Goal: Use online tool/utility: Use online tool/utility

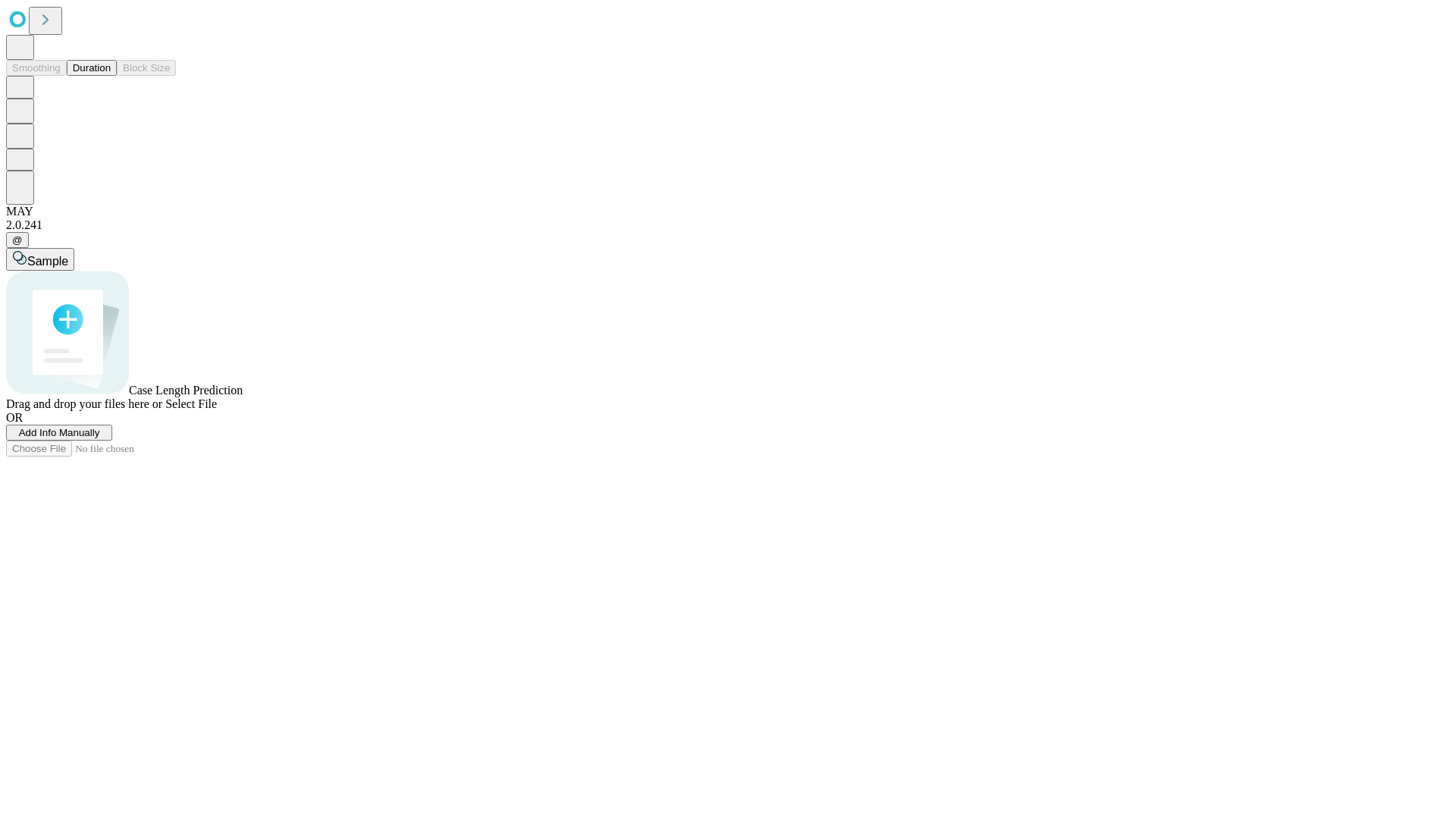
click at [111, 76] on button "Duration" at bounding box center [92, 68] width 50 height 16
click at [100, 438] on span "Add Info Manually" at bounding box center [59, 433] width 81 height 12
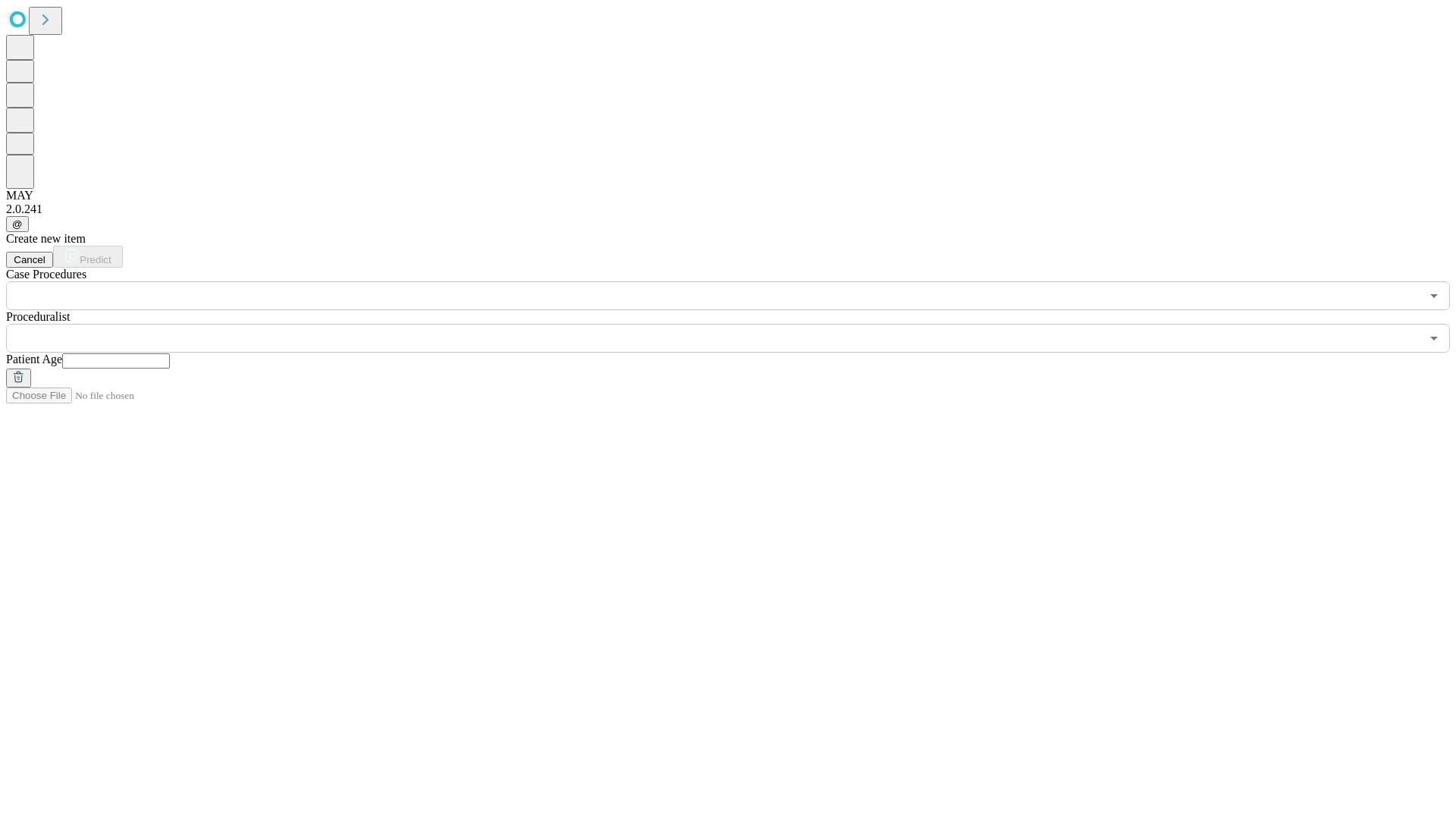
click at [170, 354] on input "text" at bounding box center [116, 361] width 108 height 15
type input "**"
click at [738, 324] on input "text" at bounding box center [713, 338] width 1414 height 29
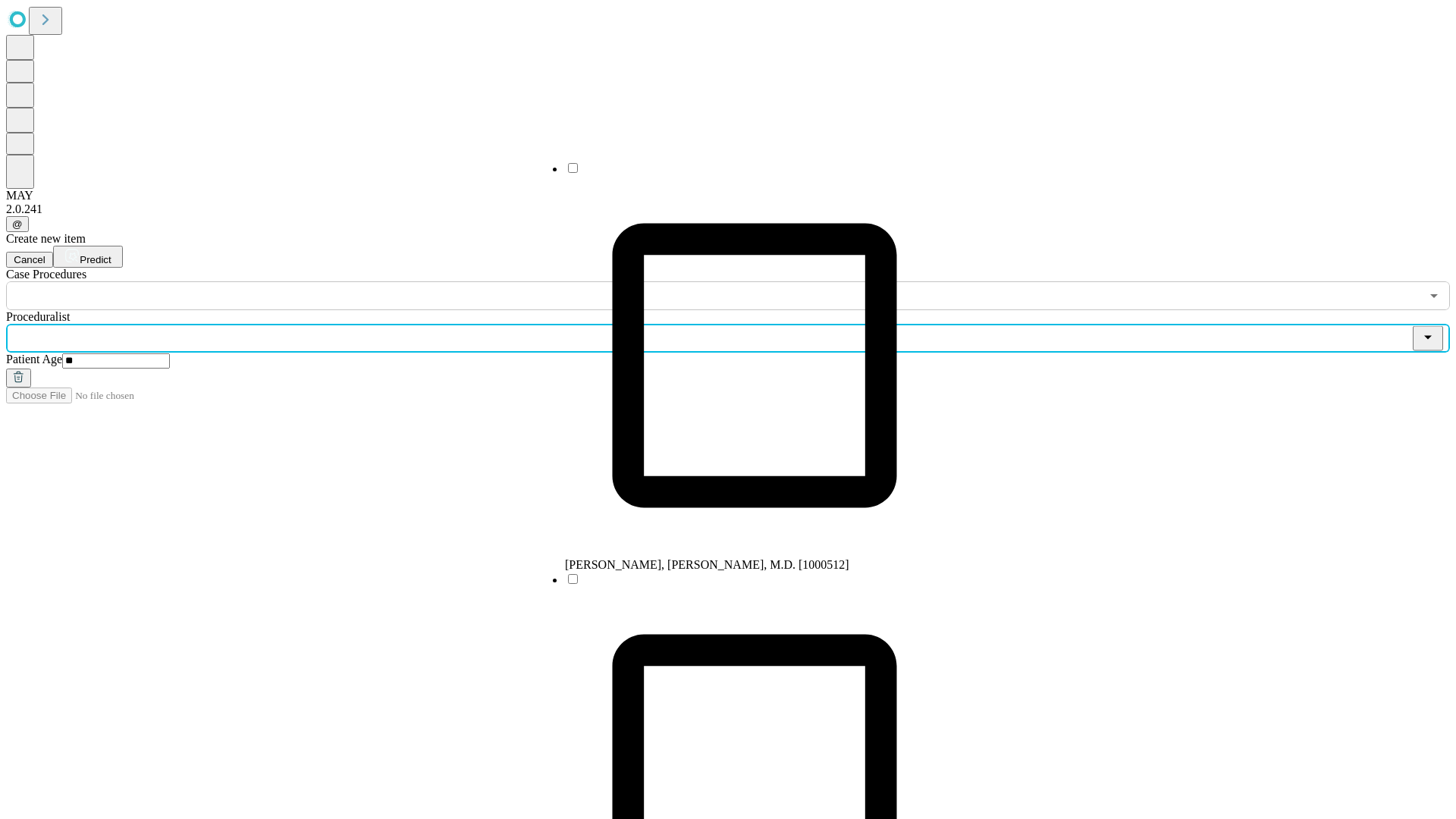
click at [739, 173] on li "[PERSON_NAME], [PERSON_NAME], M.D. [1000512]" at bounding box center [755, 366] width 379 height 411
click at [318, 281] on input "text" at bounding box center [713, 296] width 1414 height 29
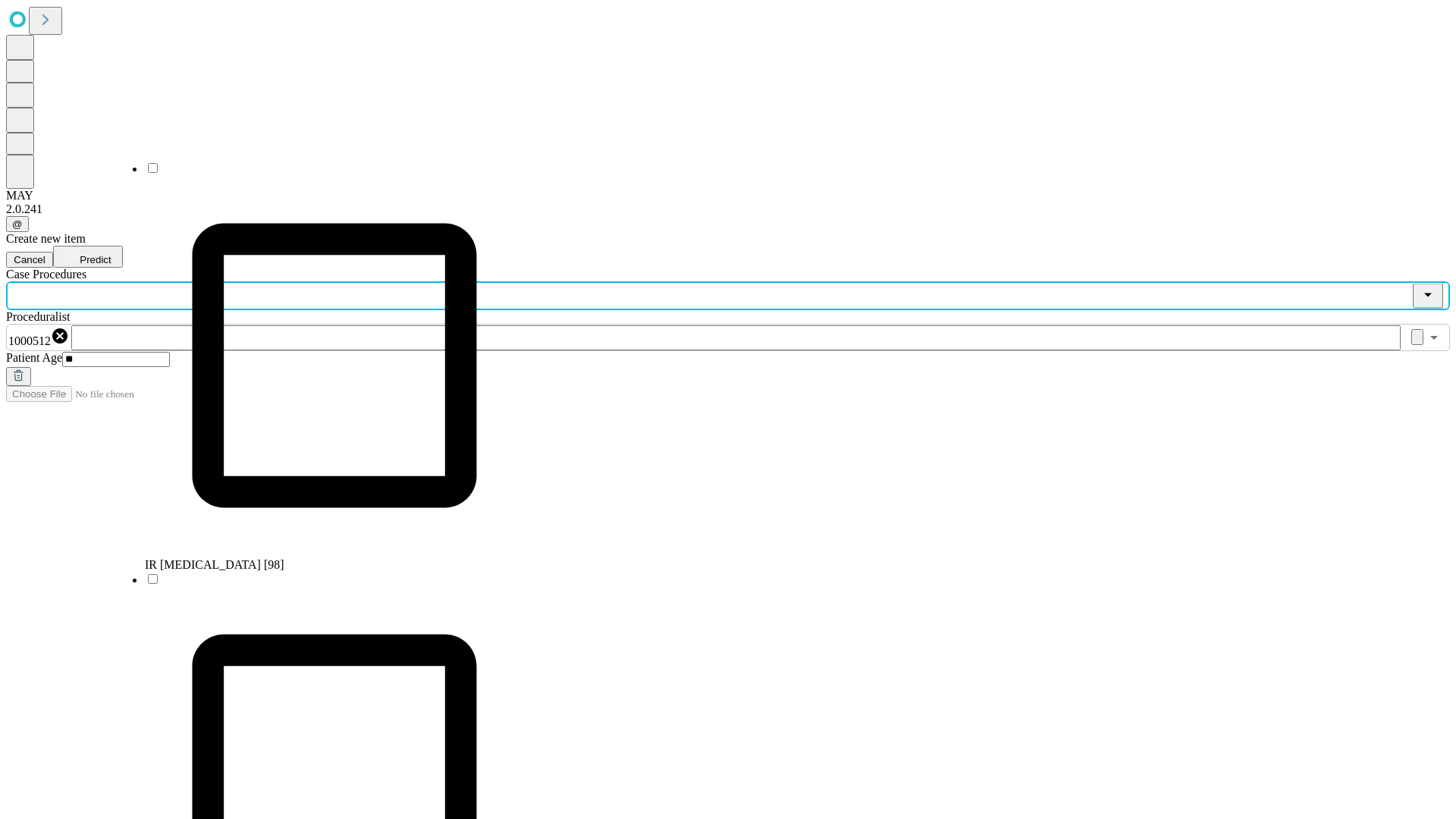
click at [319, 173] on li "IR [MEDICAL_DATA] [98]" at bounding box center [335, 366] width 379 height 411
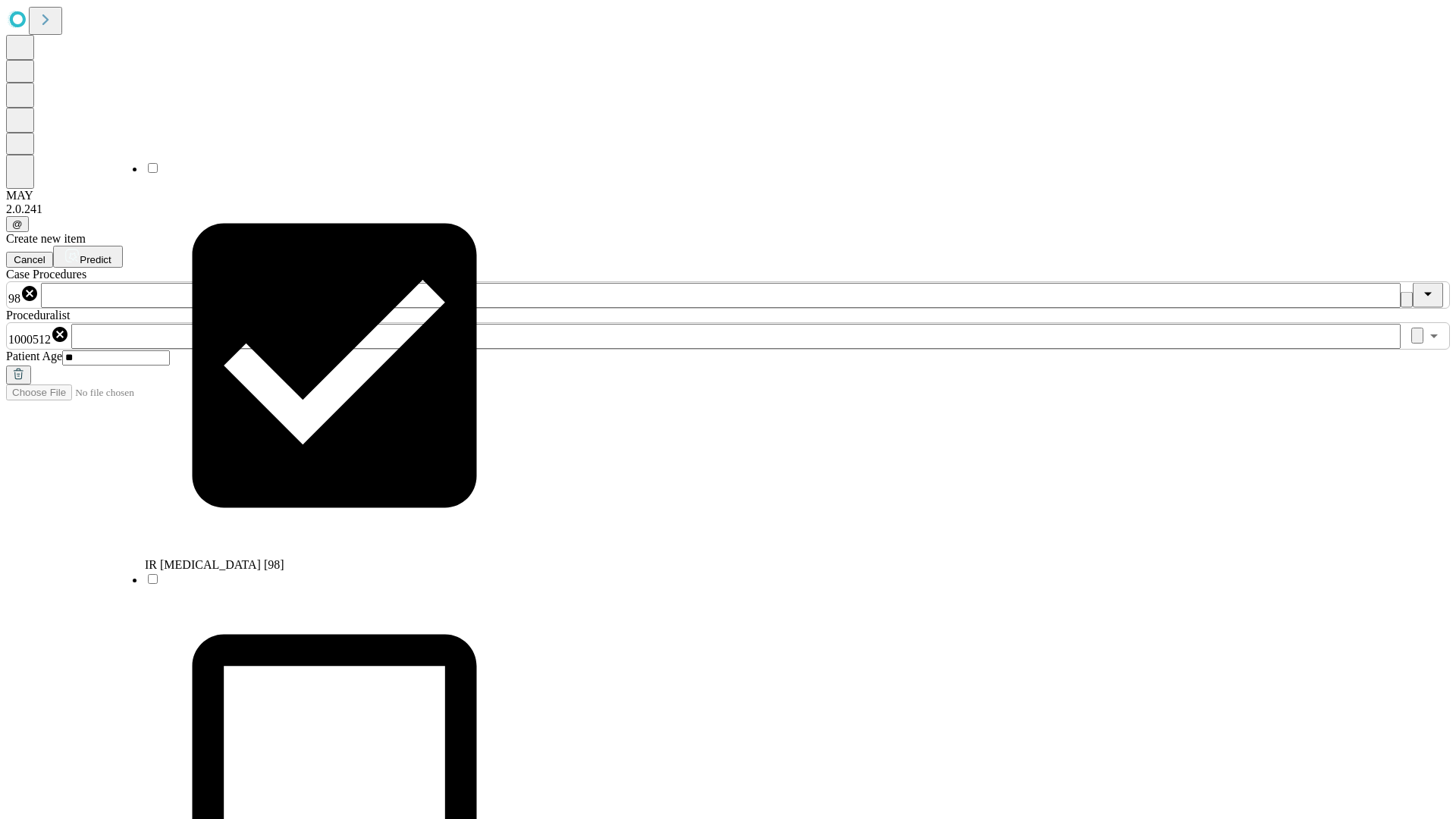
click at [111, 254] on span "Predict" at bounding box center [95, 259] width 31 height 12
